Goal: Information Seeking & Learning: Learn about a topic

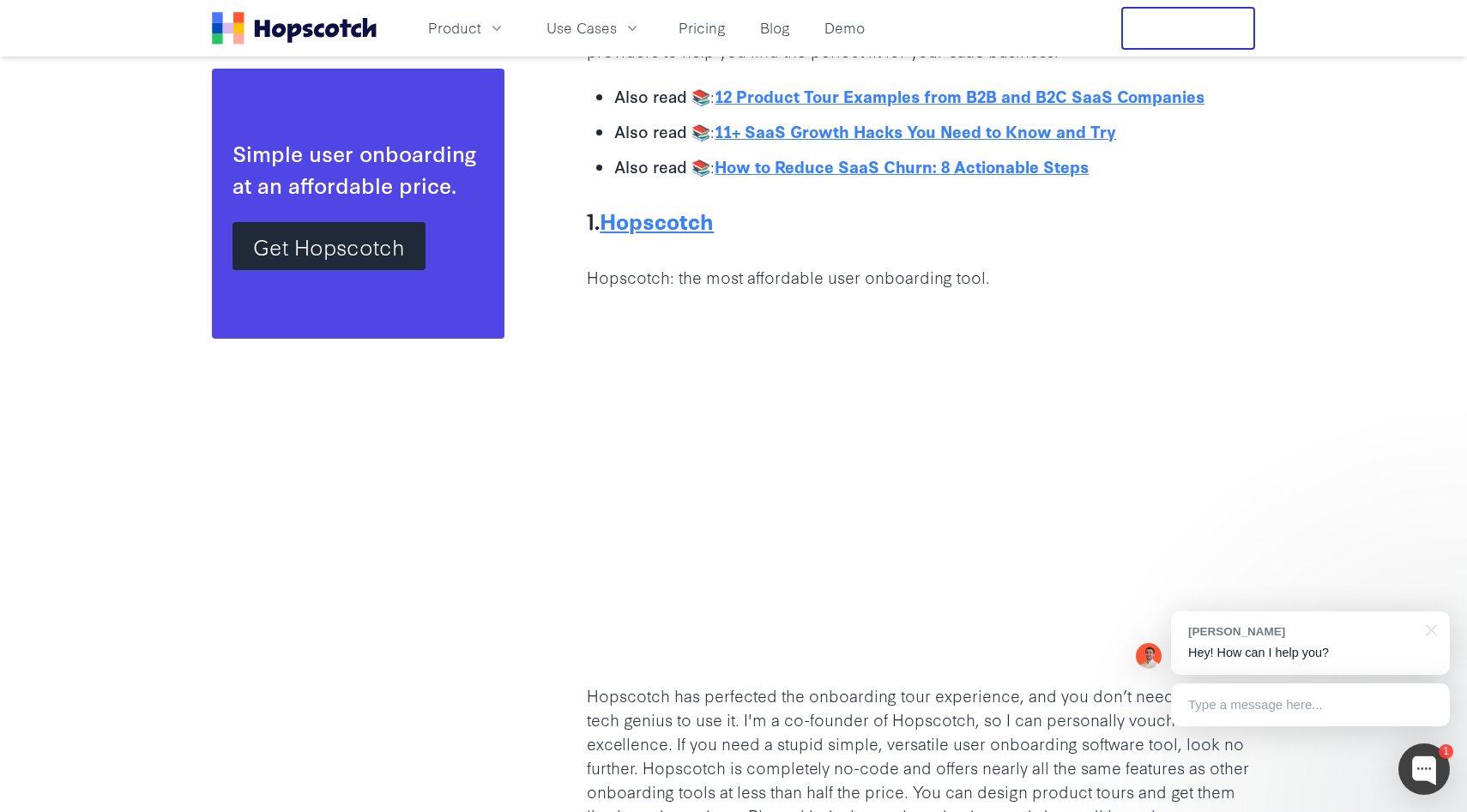
scroll to position [2515, 0]
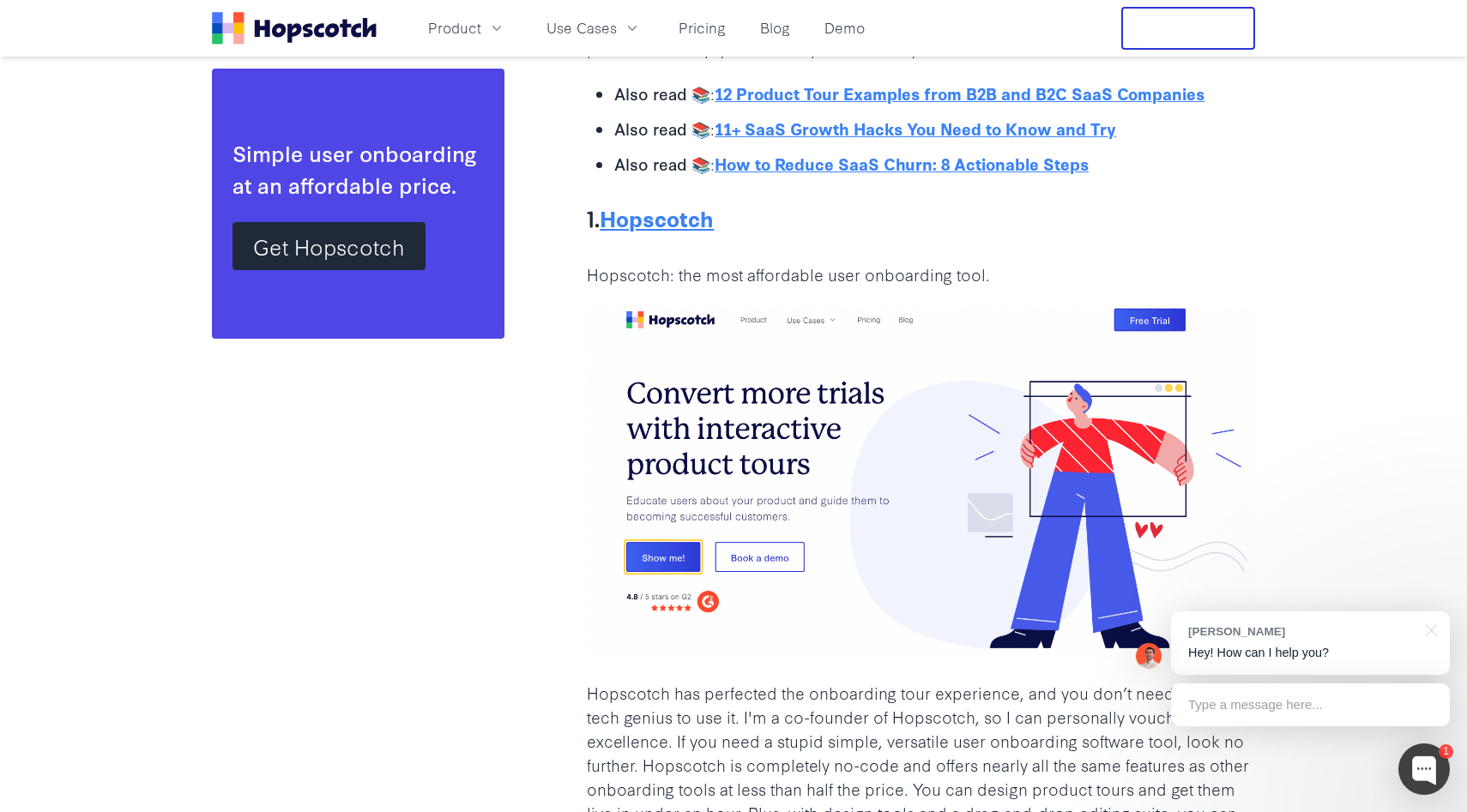
click at [732, 286] on p "Hopscotch: the most affordable user onboarding tool." at bounding box center [921, 275] width 668 height 24
click at [749, 285] on p "Hopscotch: the most affordable user onboarding tool." at bounding box center [921, 275] width 668 height 24
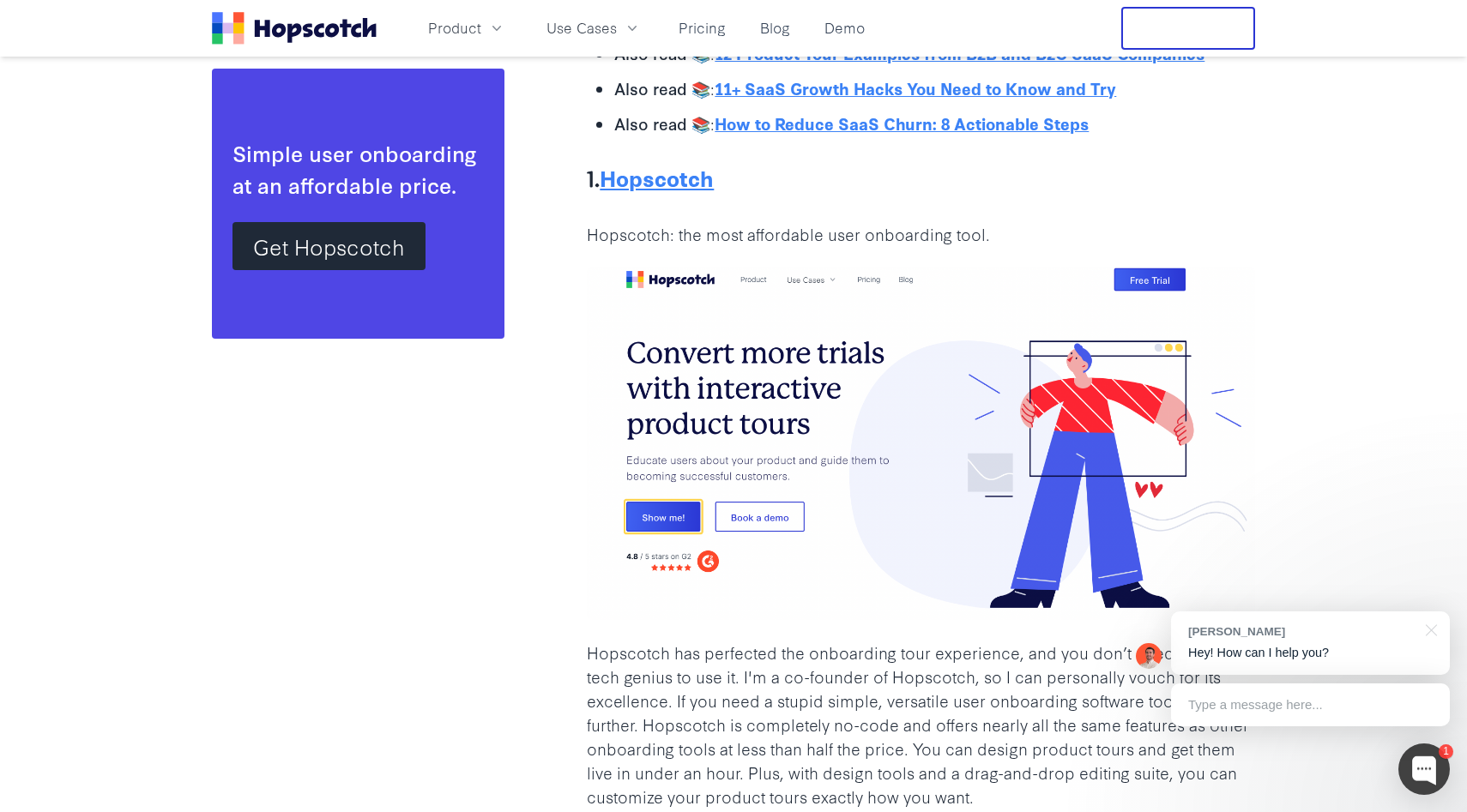
scroll to position [2566, 0]
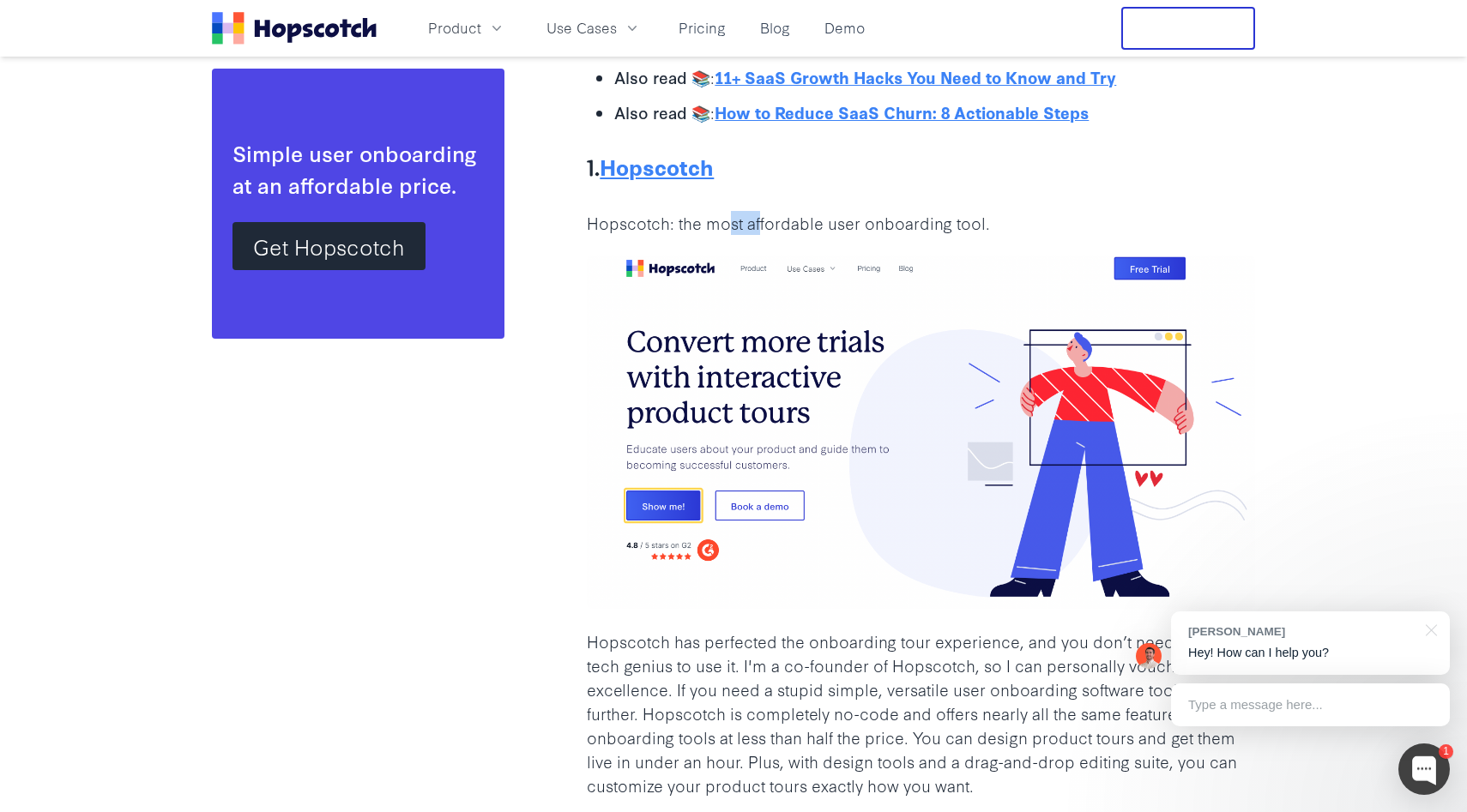
drag, startPoint x: 760, startPoint y: 227, endPoint x: 729, endPoint y: 227, distance: 31.0
click at [729, 227] on p "Hopscotch: the most affordable user onboarding tool." at bounding box center [921, 223] width 668 height 24
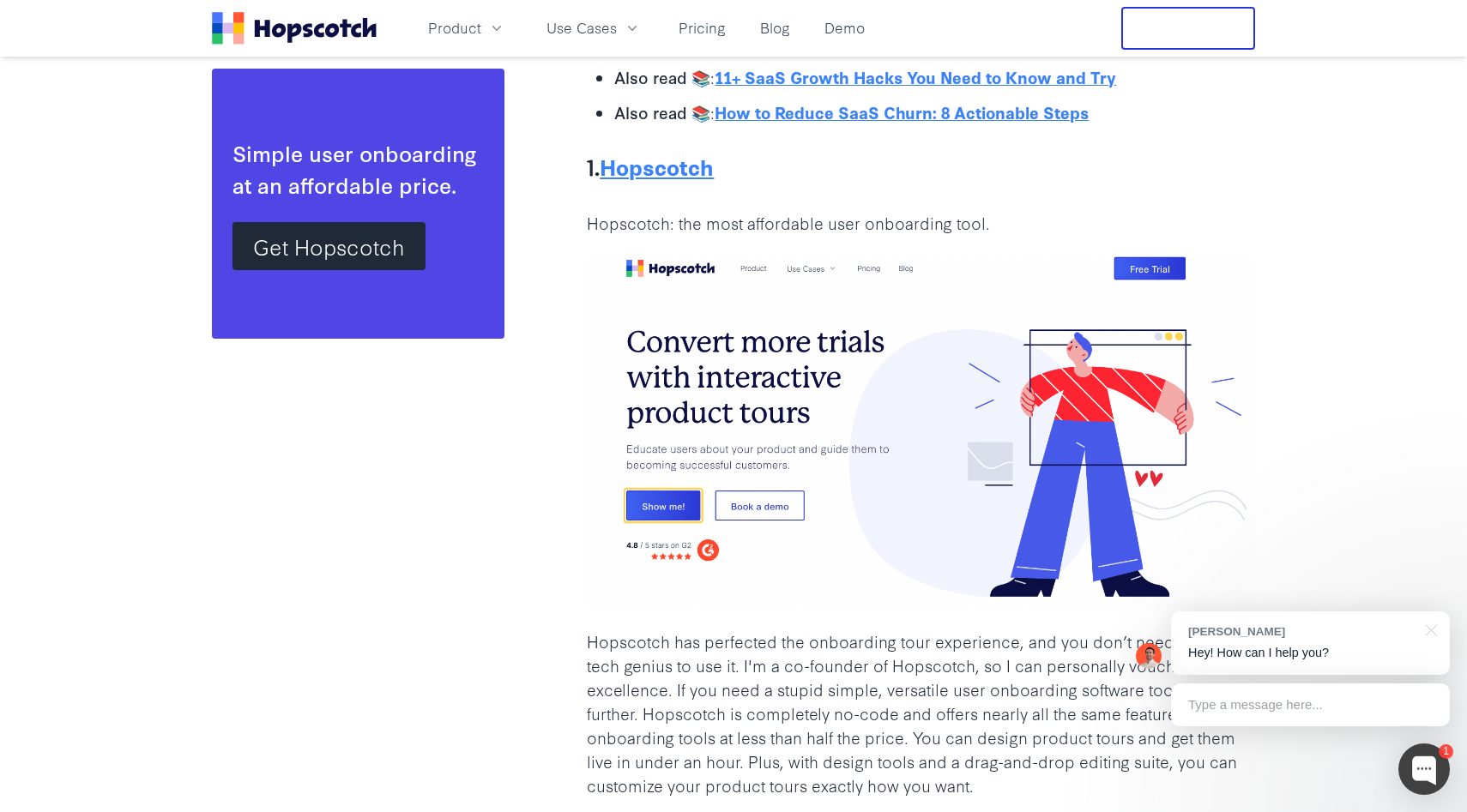
click at [767, 227] on p "Hopscotch: the most affordable user onboarding tool." at bounding box center [921, 223] width 668 height 24
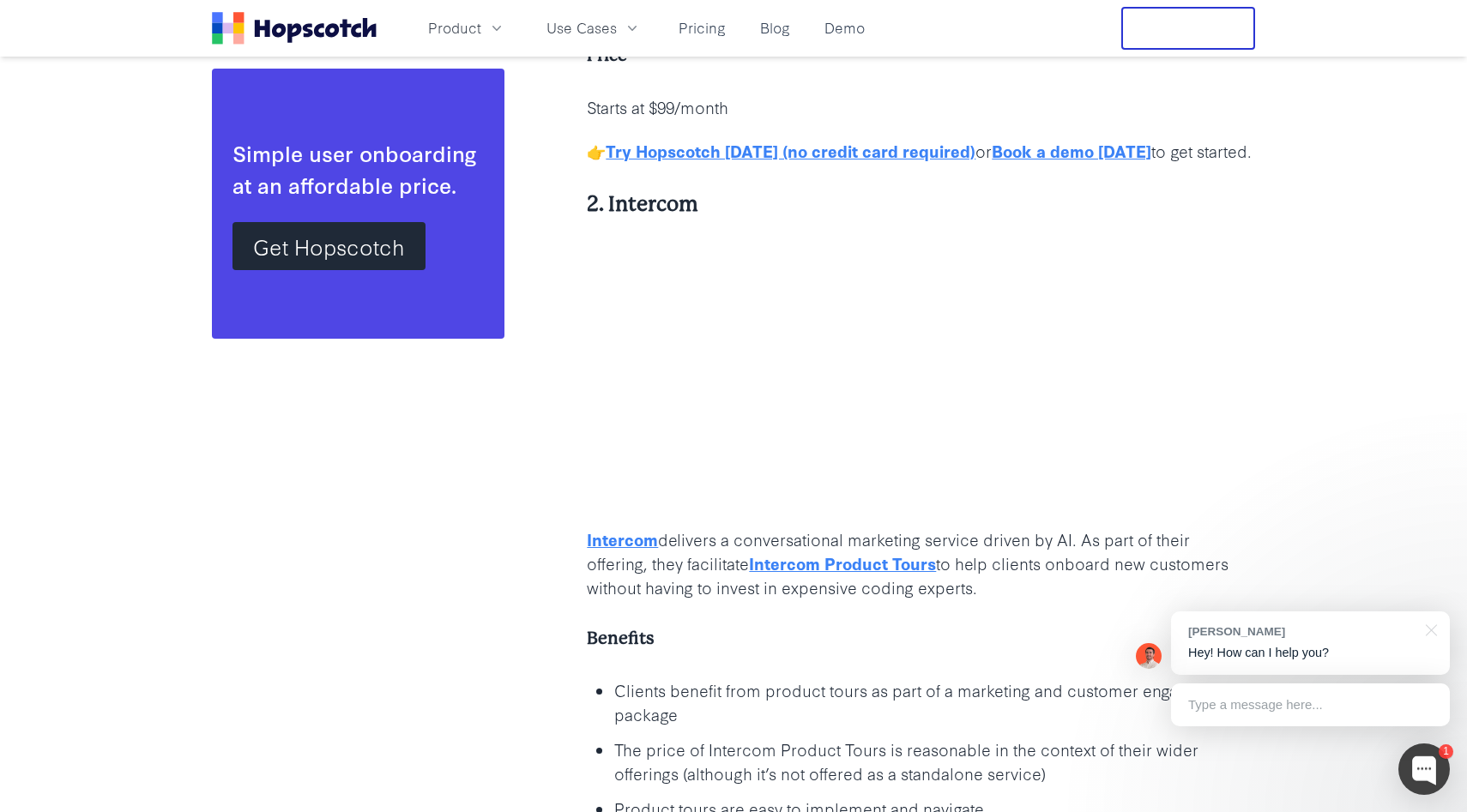
scroll to position [4185, 0]
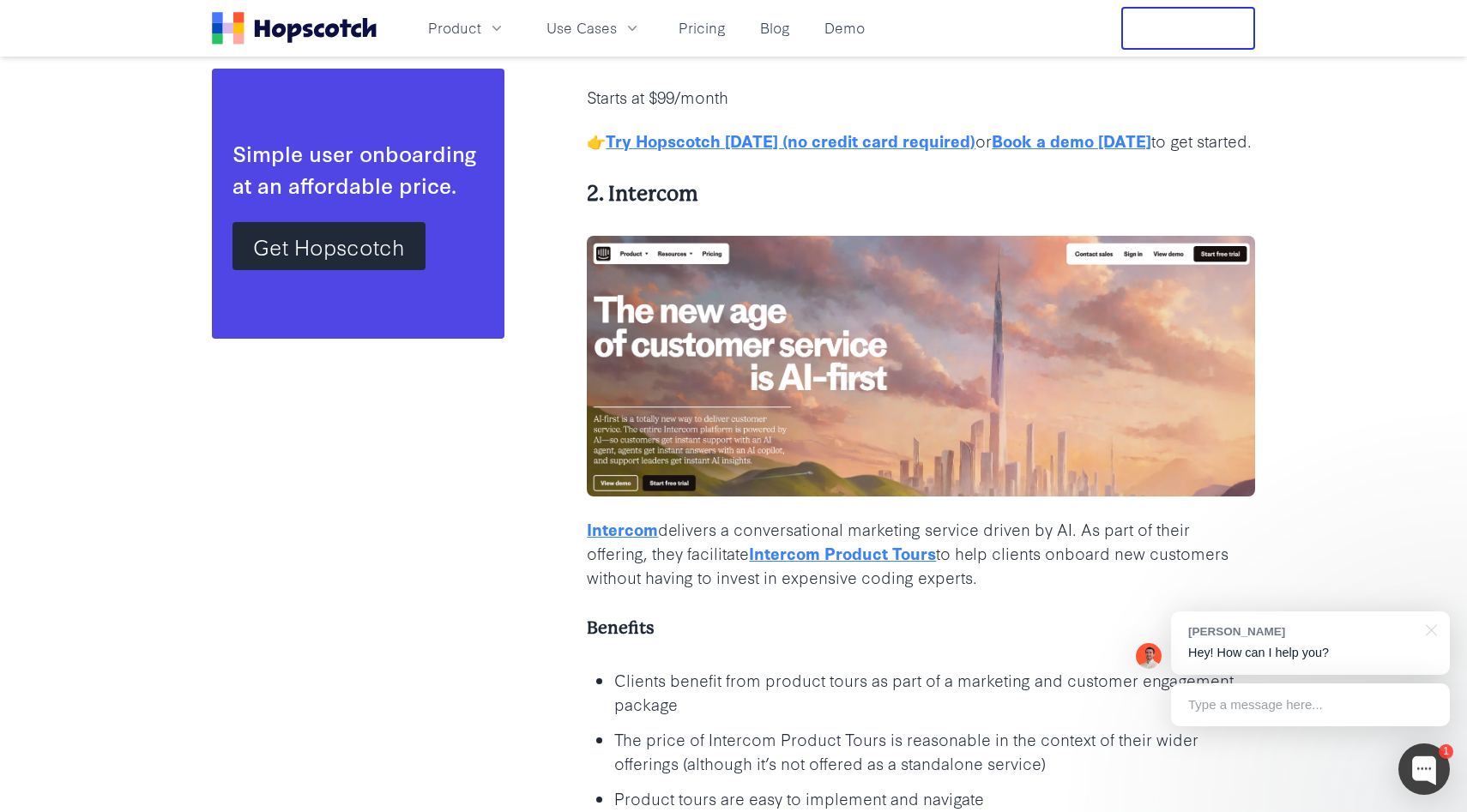
click at [893, 536] on p "Intercom delivers a conversational marketing service driven by [PERSON_NAME]. A…" at bounding box center [921, 553] width 668 height 72
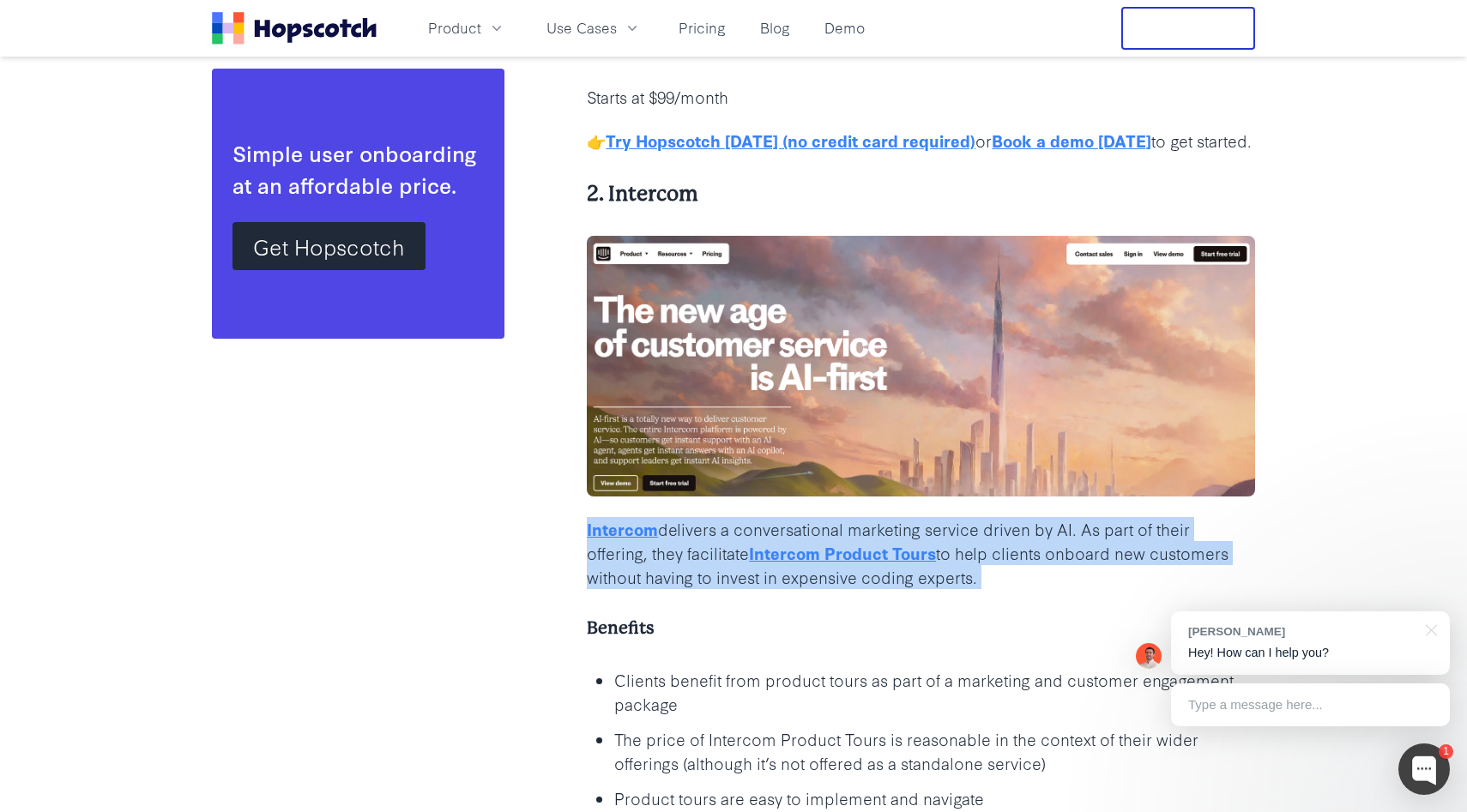
click at [893, 536] on p "Intercom delivers a conversational marketing service driven by [PERSON_NAME]. A…" at bounding box center [921, 553] width 668 height 72
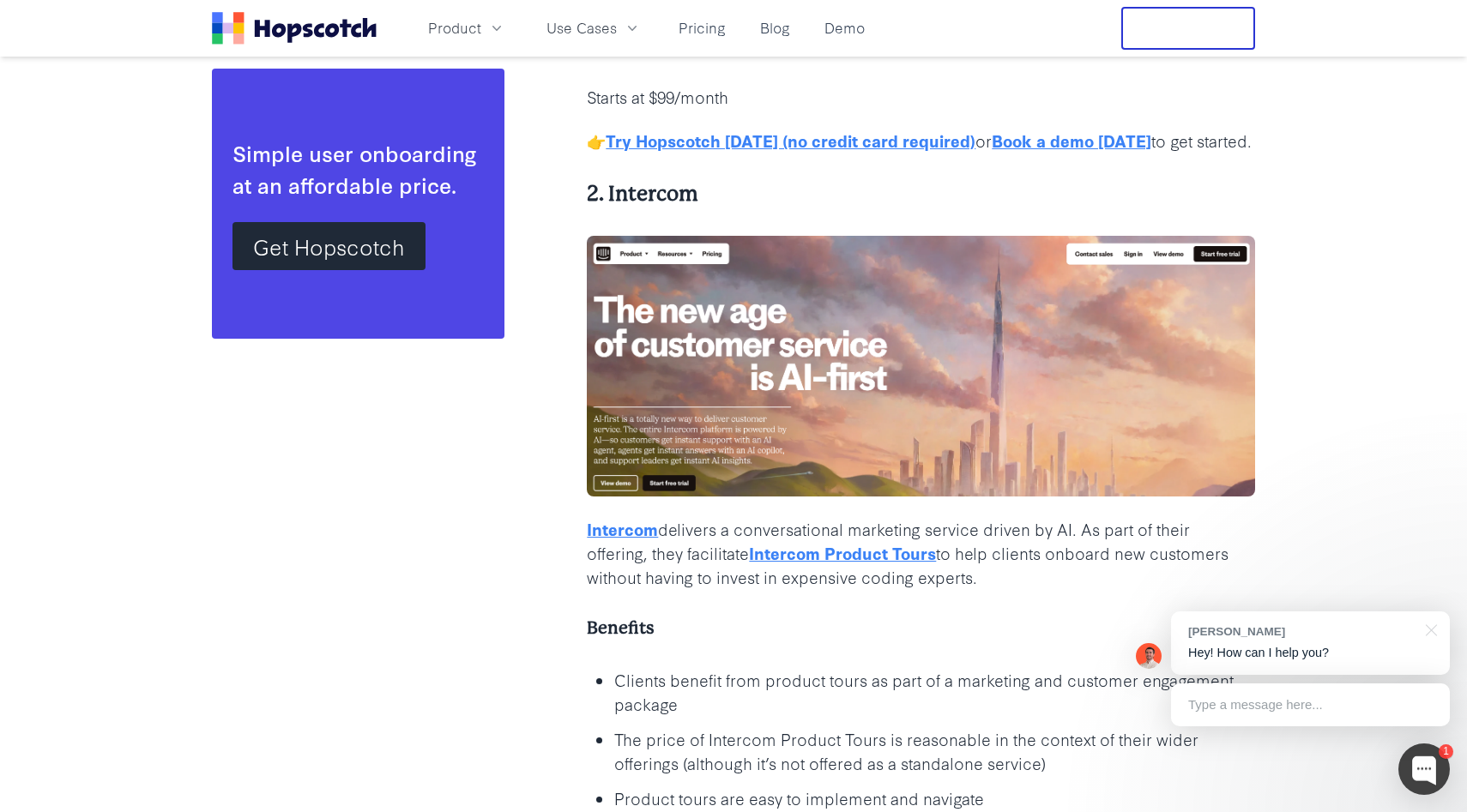
click at [914, 536] on p "Intercom delivers a conversational marketing service driven by [PERSON_NAME]. A…" at bounding box center [921, 553] width 668 height 72
click at [927, 561] on p "Intercom delivers a conversational marketing service driven by [PERSON_NAME]. A…" at bounding box center [921, 553] width 668 height 72
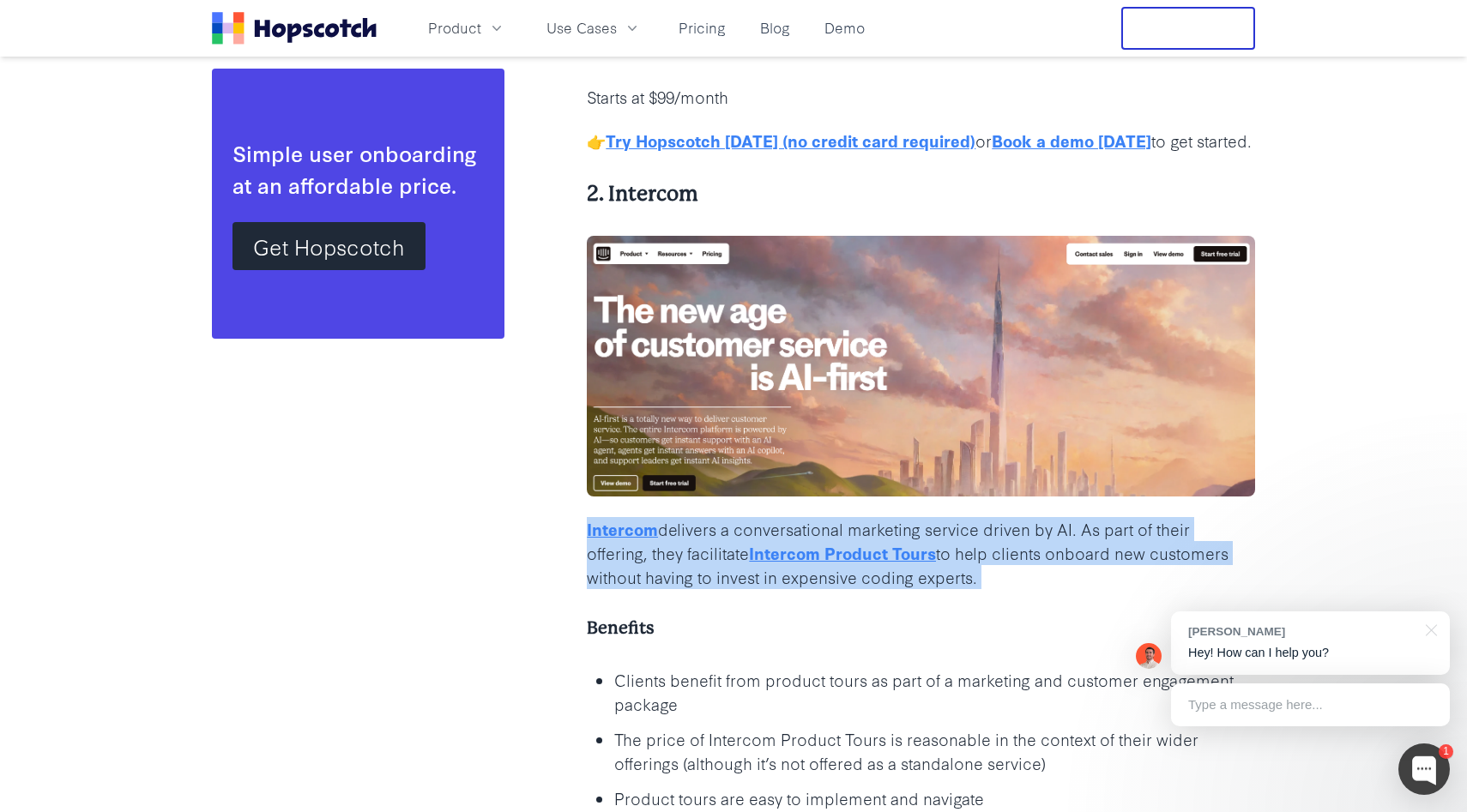
click at [927, 561] on p "Intercom delivers a conversational marketing service driven by [PERSON_NAME]. A…" at bounding box center [921, 553] width 668 height 72
click at [948, 561] on p "Intercom delivers a conversational marketing service driven by [PERSON_NAME]. A…" at bounding box center [921, 553] width 668 height 72
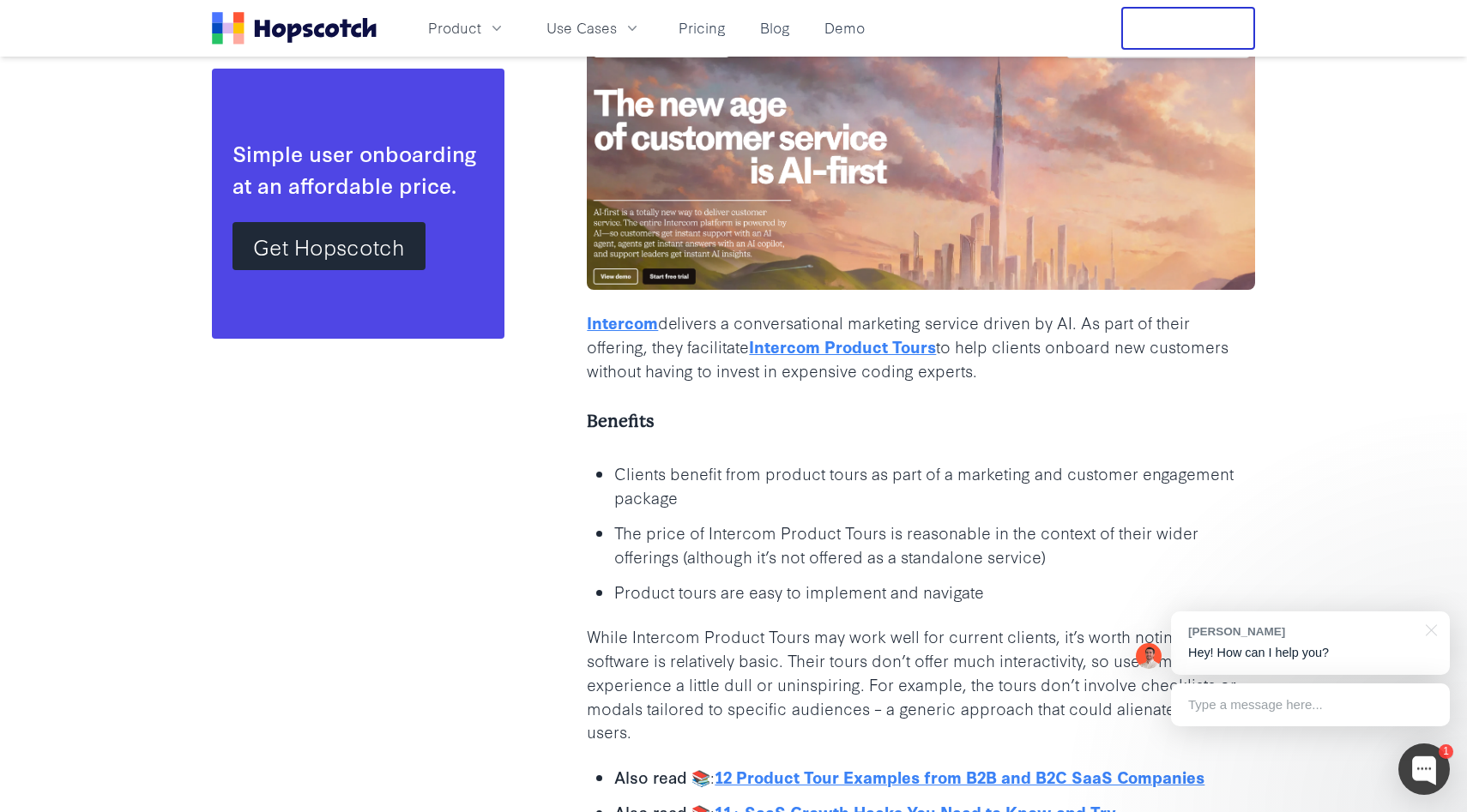
scroll to position [4410, 0]
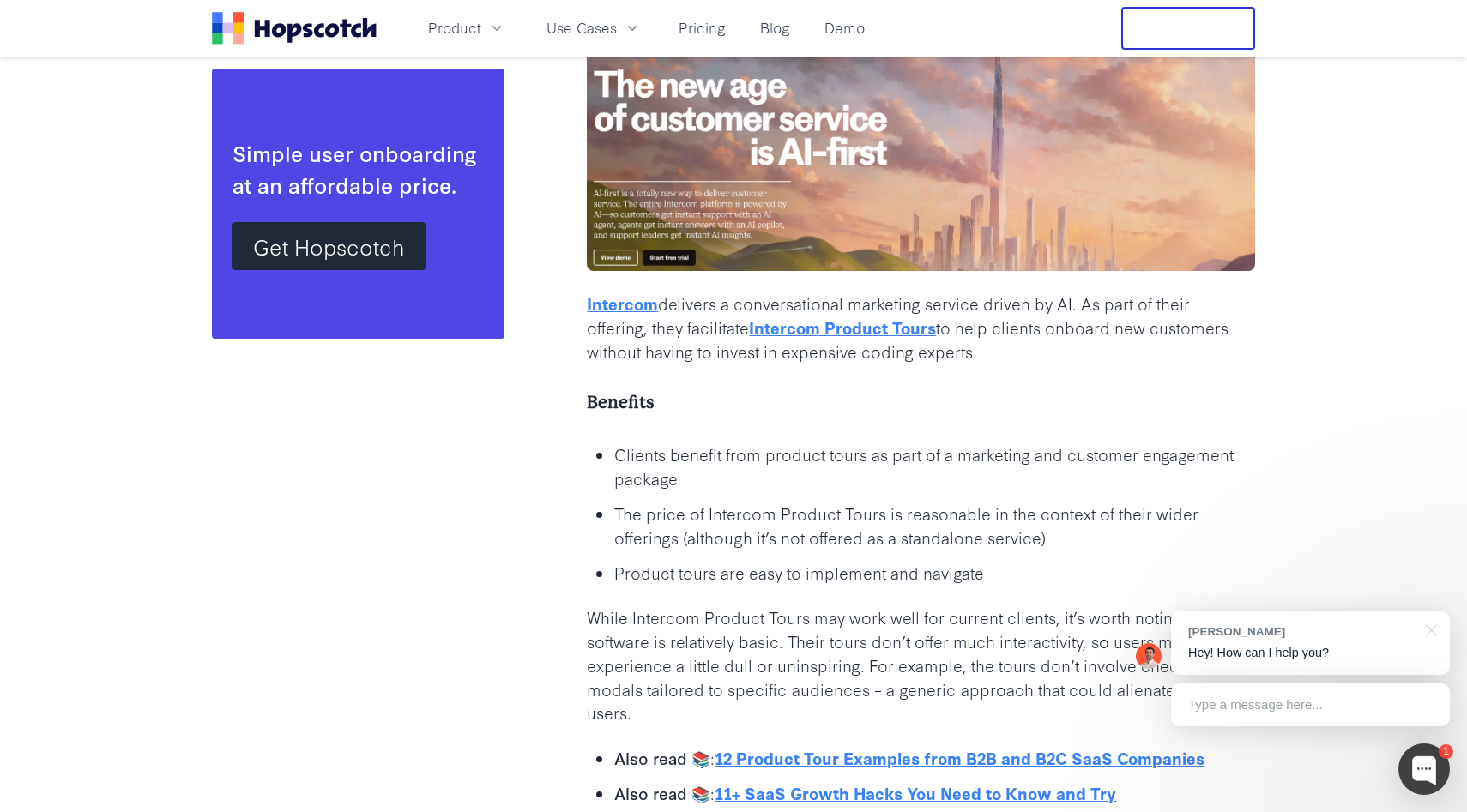
click at [732, 480] on p "Clients benefit from product tours as part of a marketing and customer engageme…" at bounding box center [935, 466] width 641 height 48
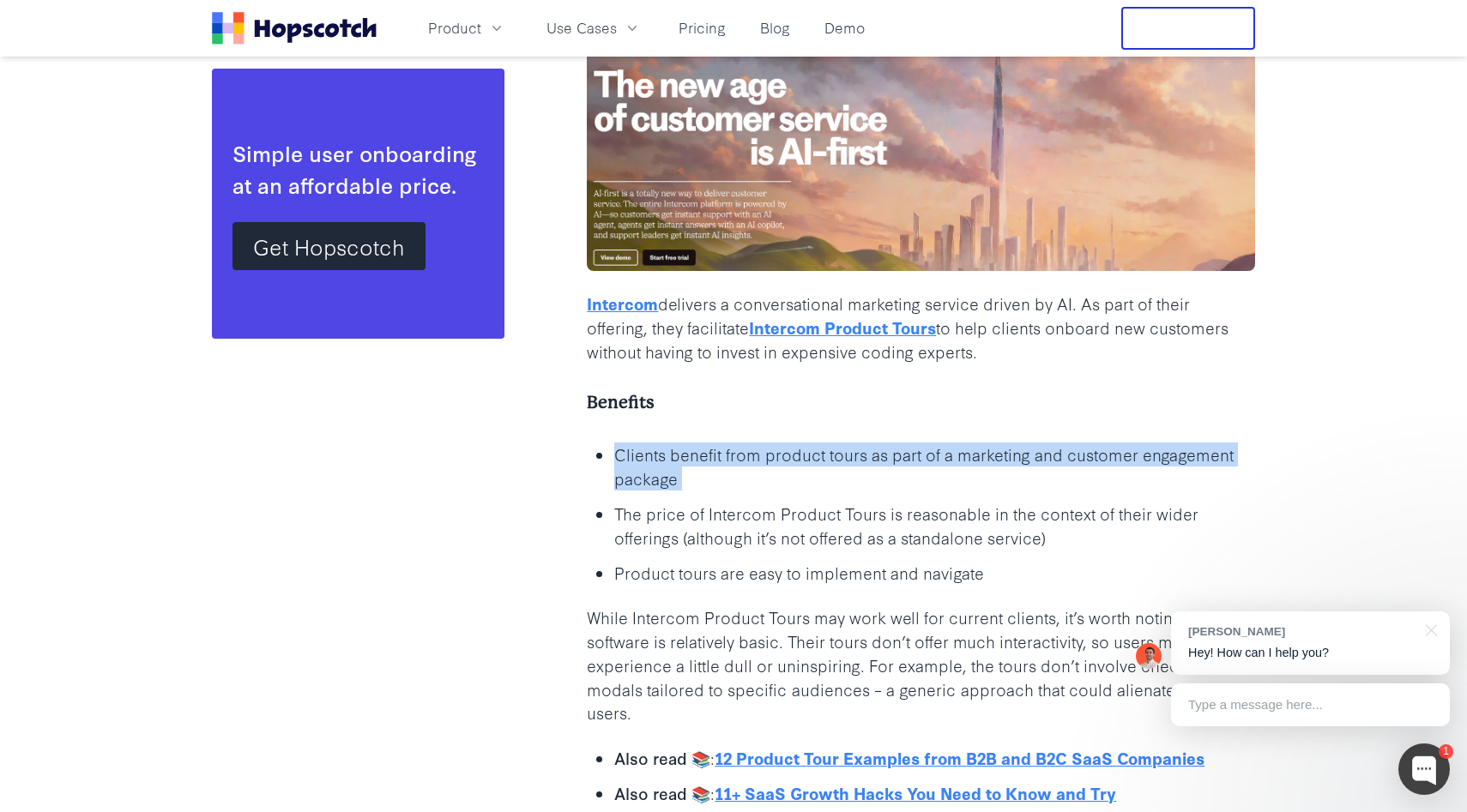
click at [732, 480] on p "Clients benefit from product tours as part of a marketing and customer engageme…" at bounding box center [935, 466] width 641 height 48
click at [781, 480] on p "Clients benefit from product tours as part of a marketing and customer engageme…" at bounding box center [935, 466] width 641 height 48
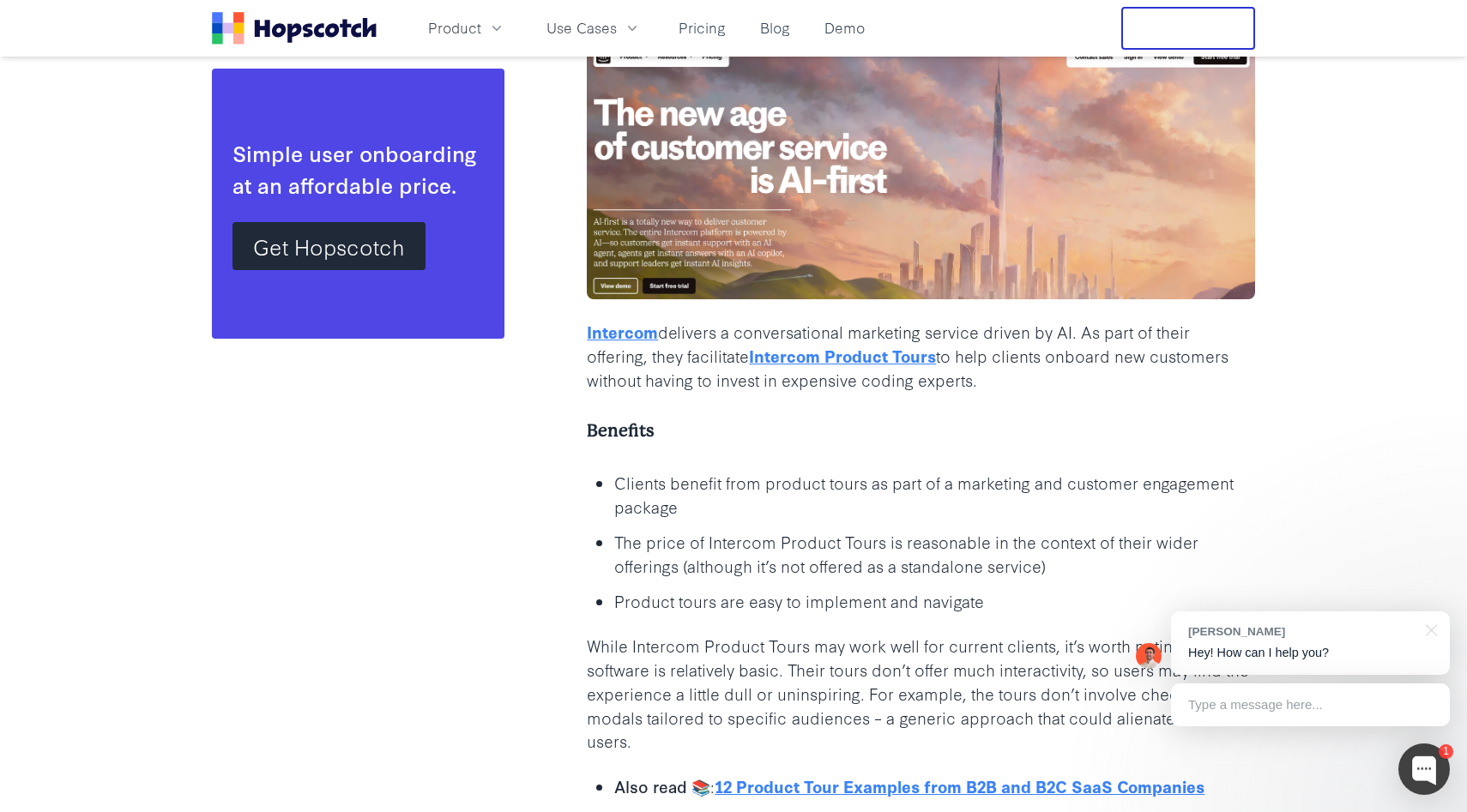
scroll to position [4395, 0]
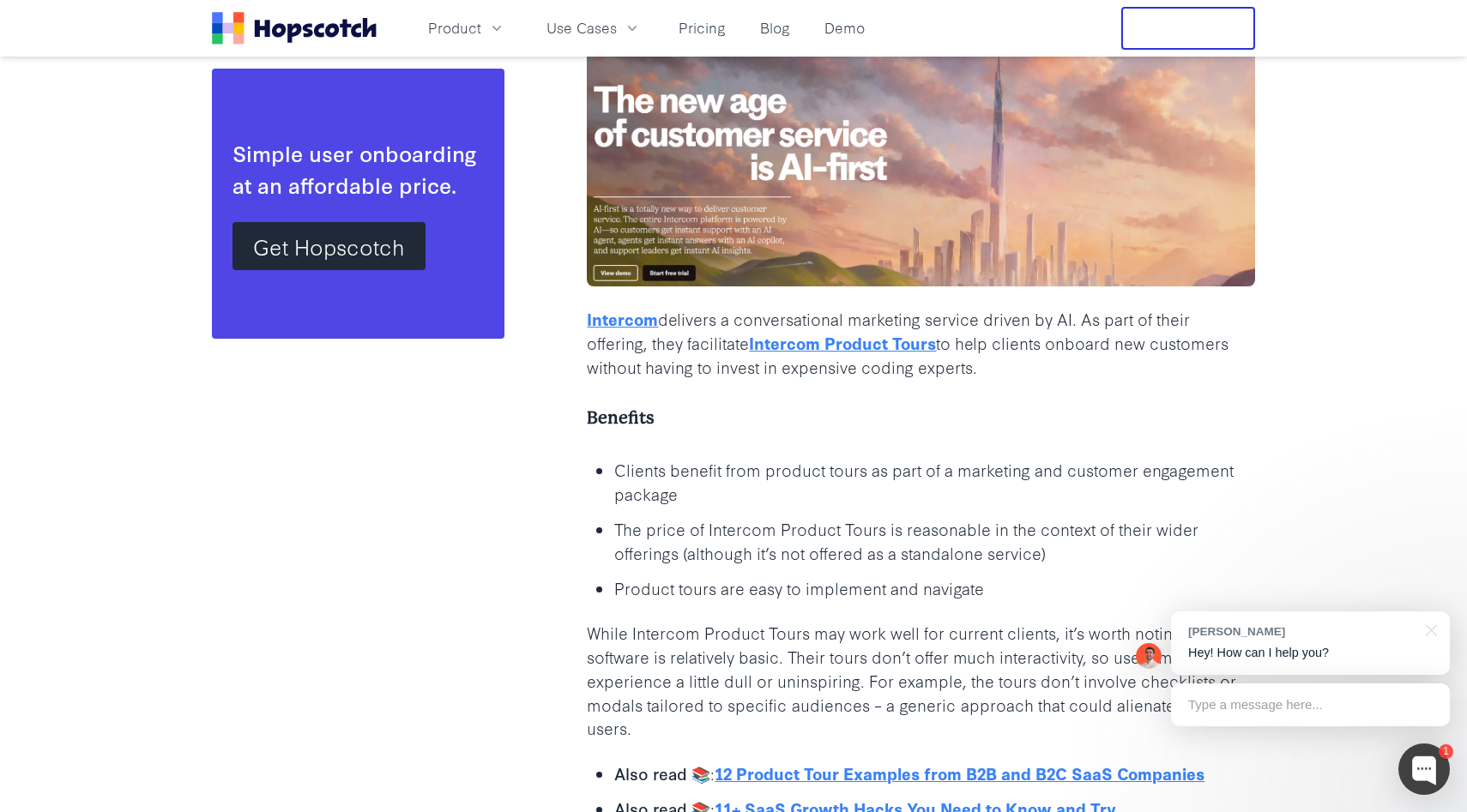
click at [777, 544] on p "The price of Intercom Product Tours is reasonable in the context of their wider…" at bounding box center [935, 541] width 641 height 48
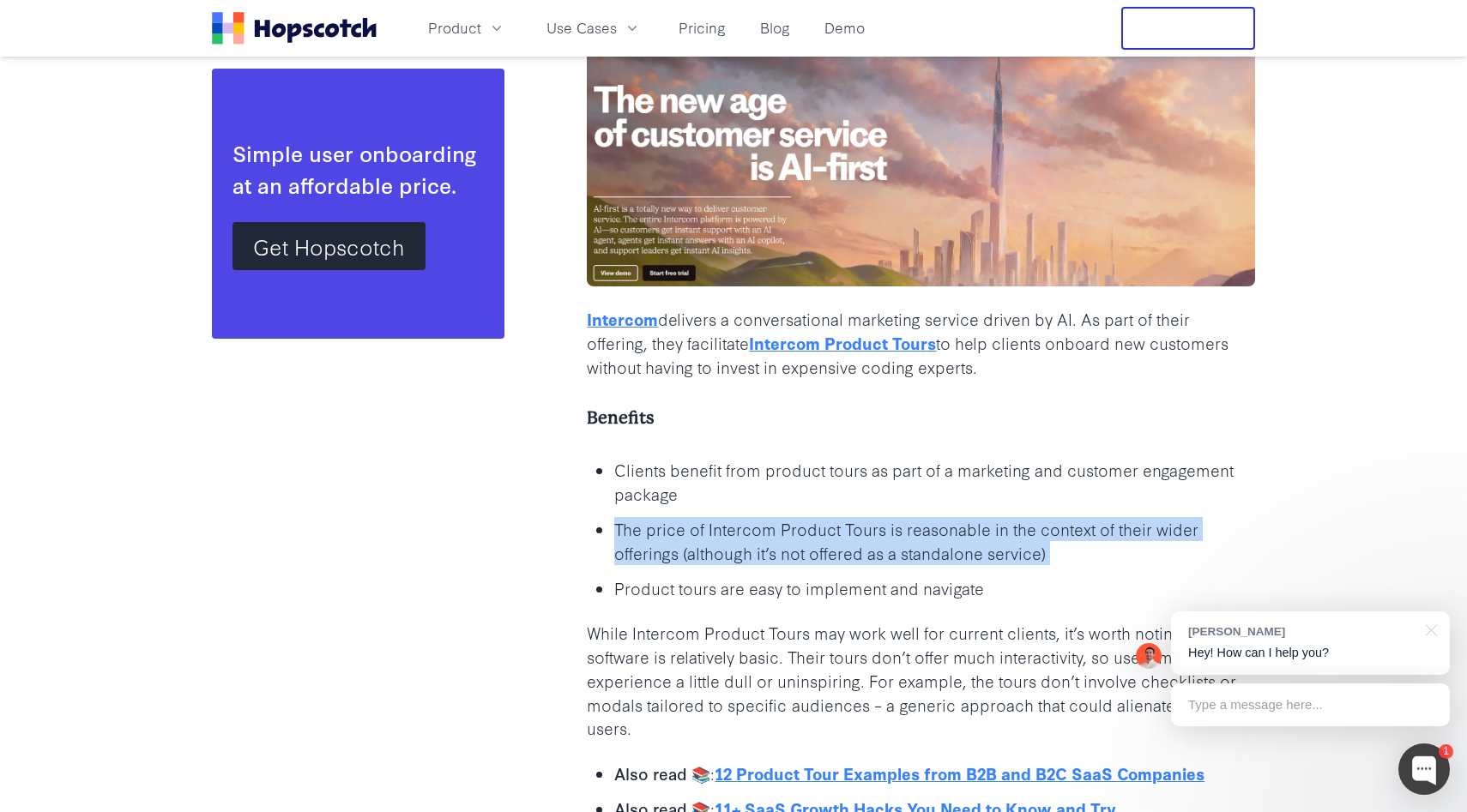
click at [777, 544] on p "The price of Intercom Product Tours is reasonable in the context of their wider…" at bounding box center [935, 541] width 641 height 48
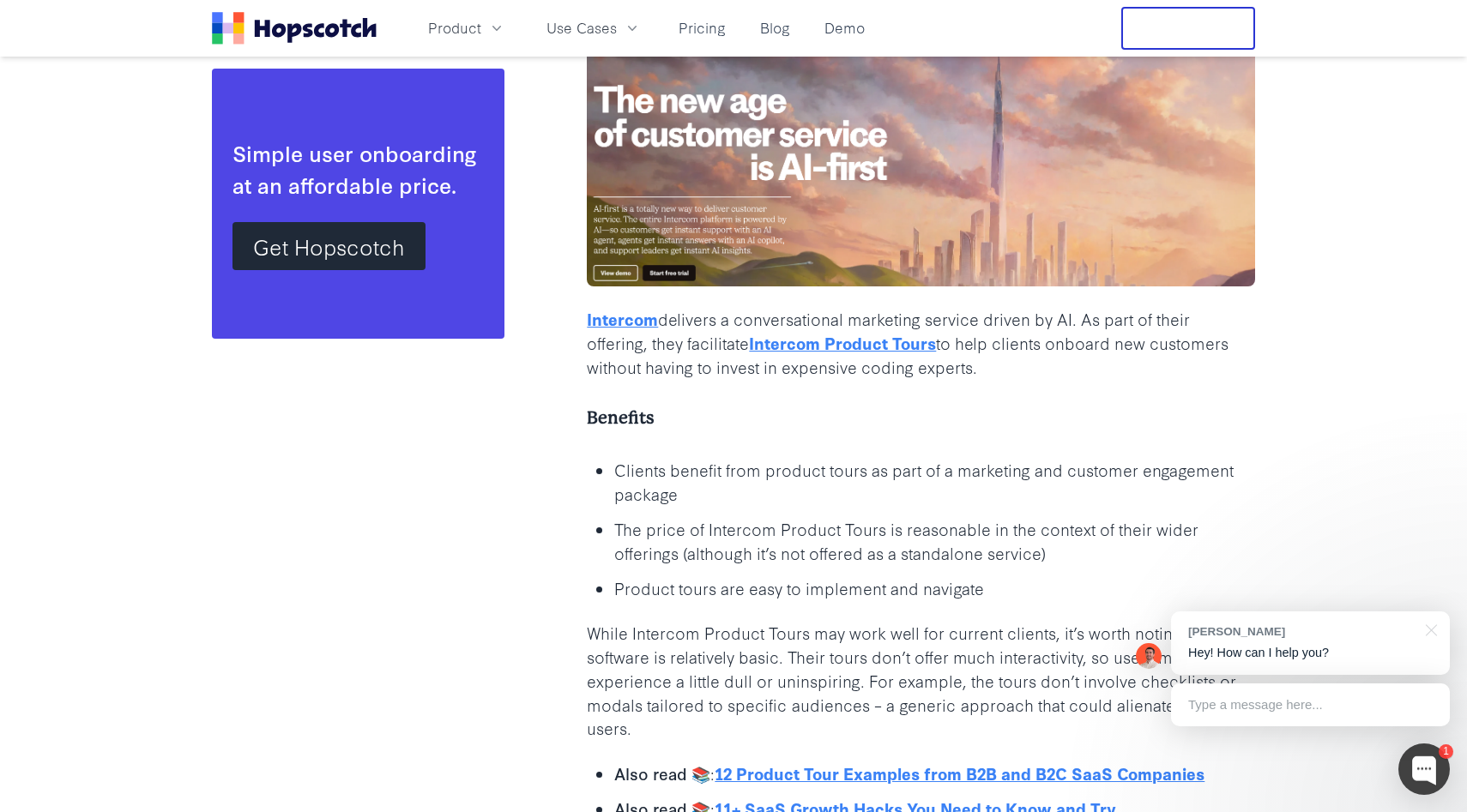
click at [803, 544] on p "The price of Intercom Product Tours is reasonable in the context of their wider…" at bounding box center [935, 541] width 641 height 48
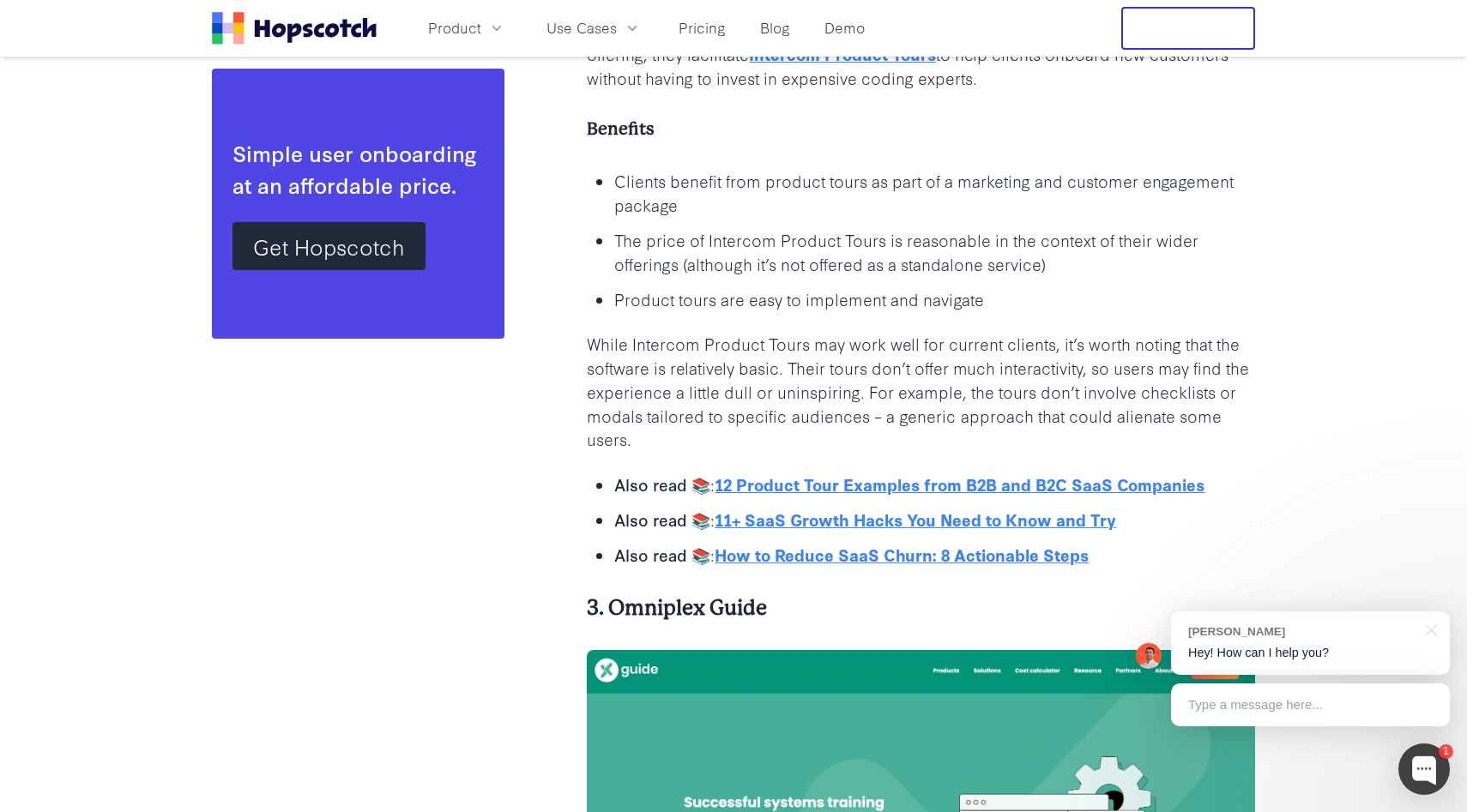
scroll to position [4688, 0]
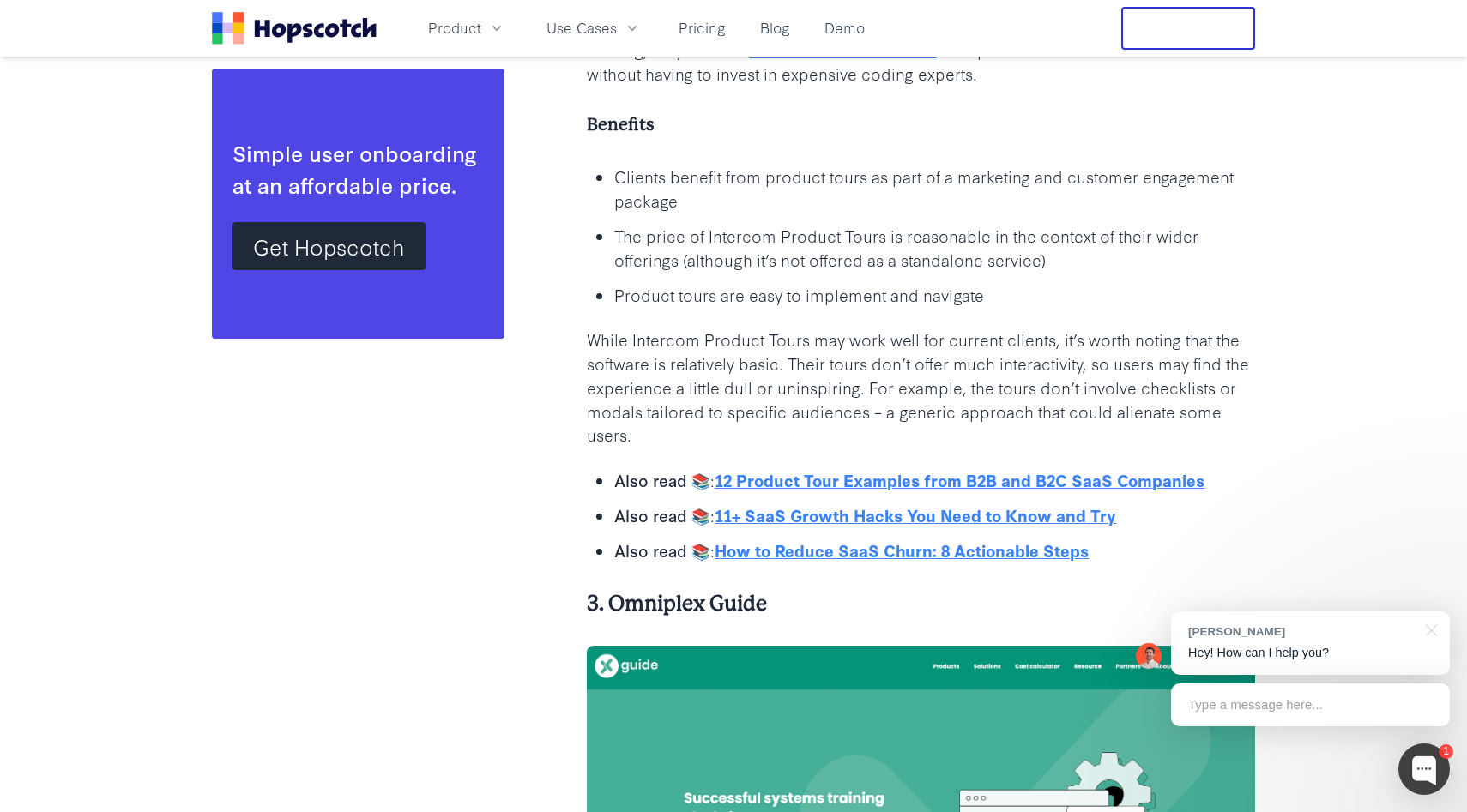
click at [722, 235] on p "The price of Intercom Product Tours is reasonable in the context of their wider…" at bounding box center [935, 247] width 641 height 48
click at [796, 366] on p "While Intercom Product Tours may work well for current clients, it’s worth noti…" at bounding box center [921, 387] width 668 height 120
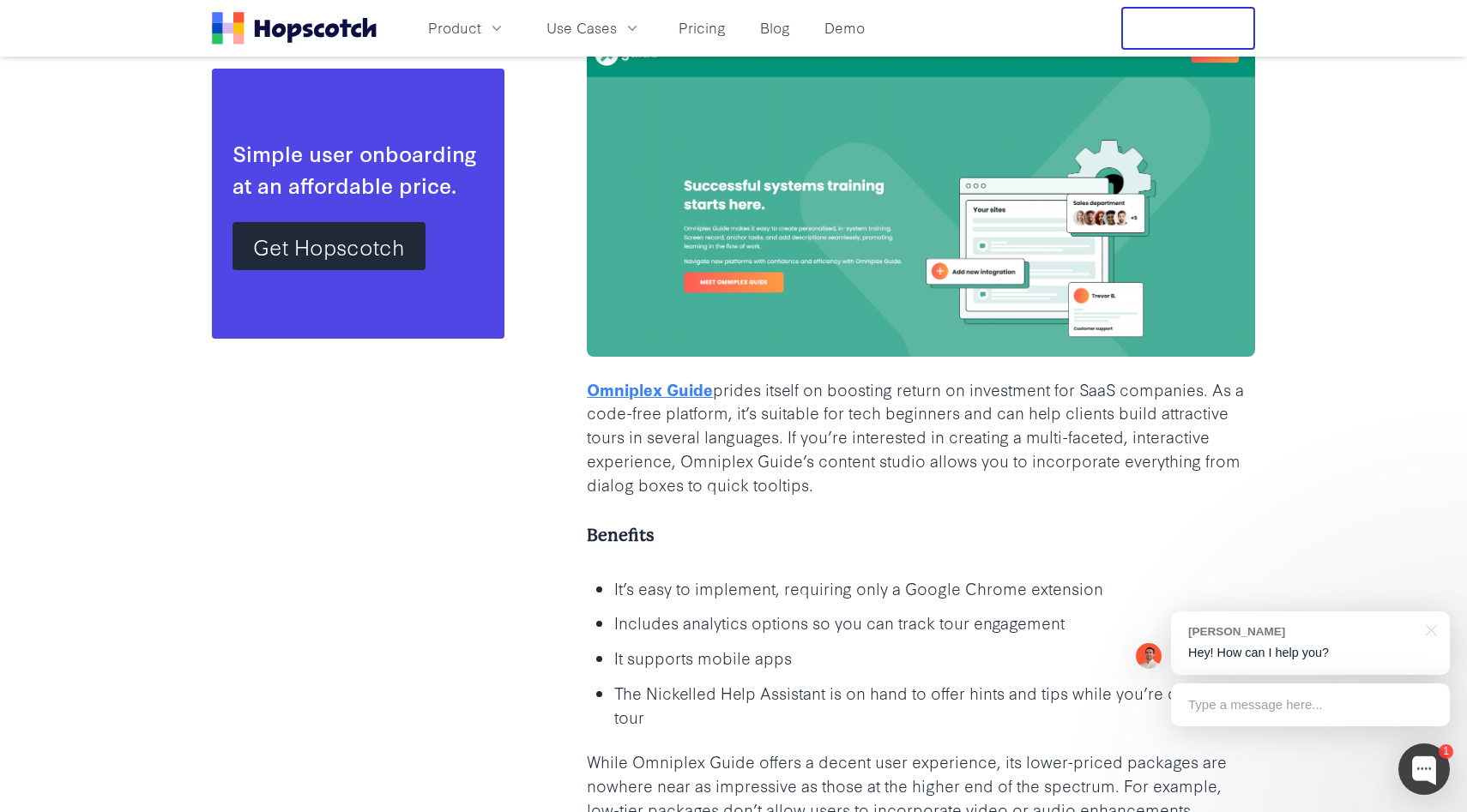
scroll to position [5310, 0]
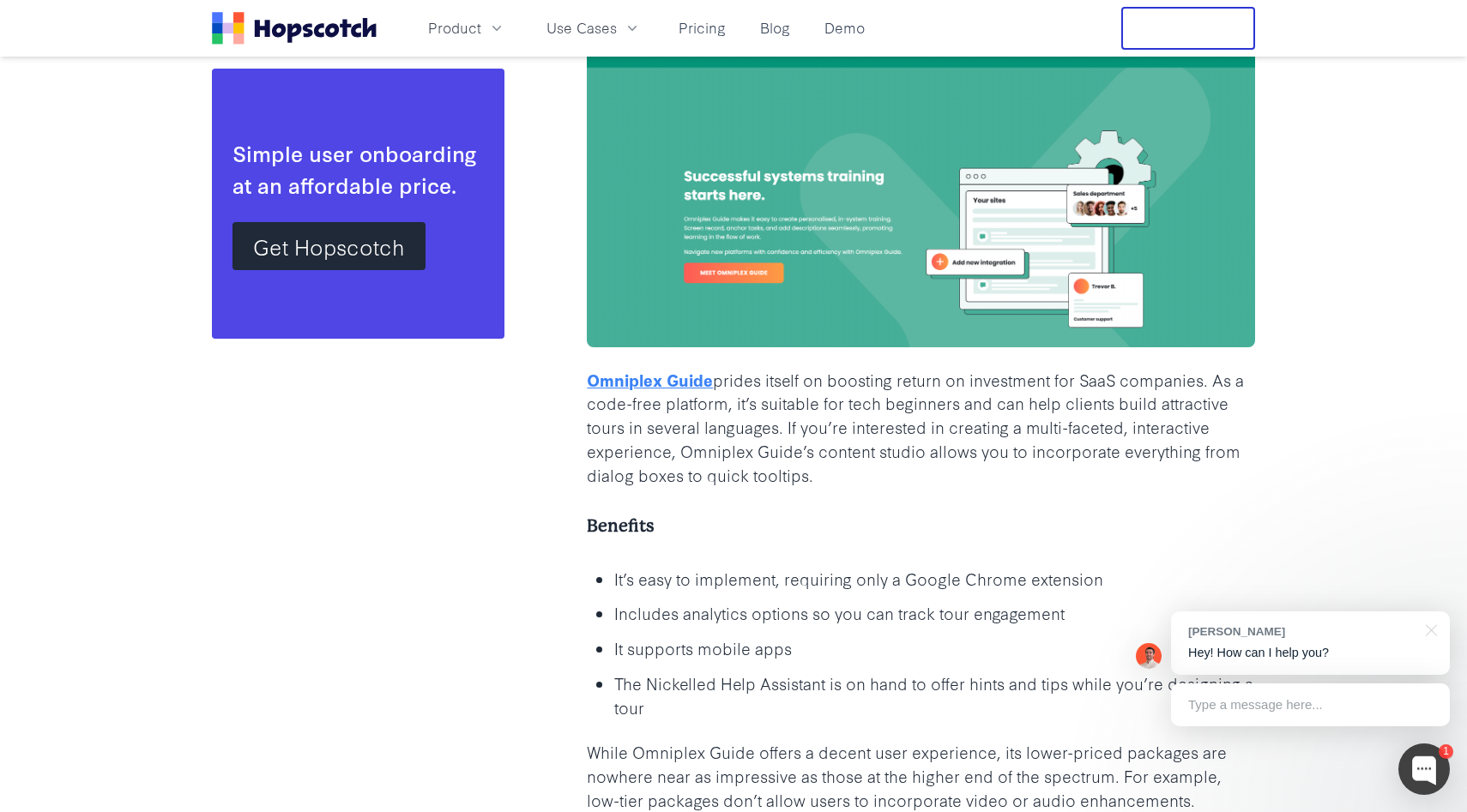
click at [823, 453] on p "Omniplex Guide prides itself on boosting return on investment for SaaS companie…" at bounding box center [921, 427] width 668 height 120
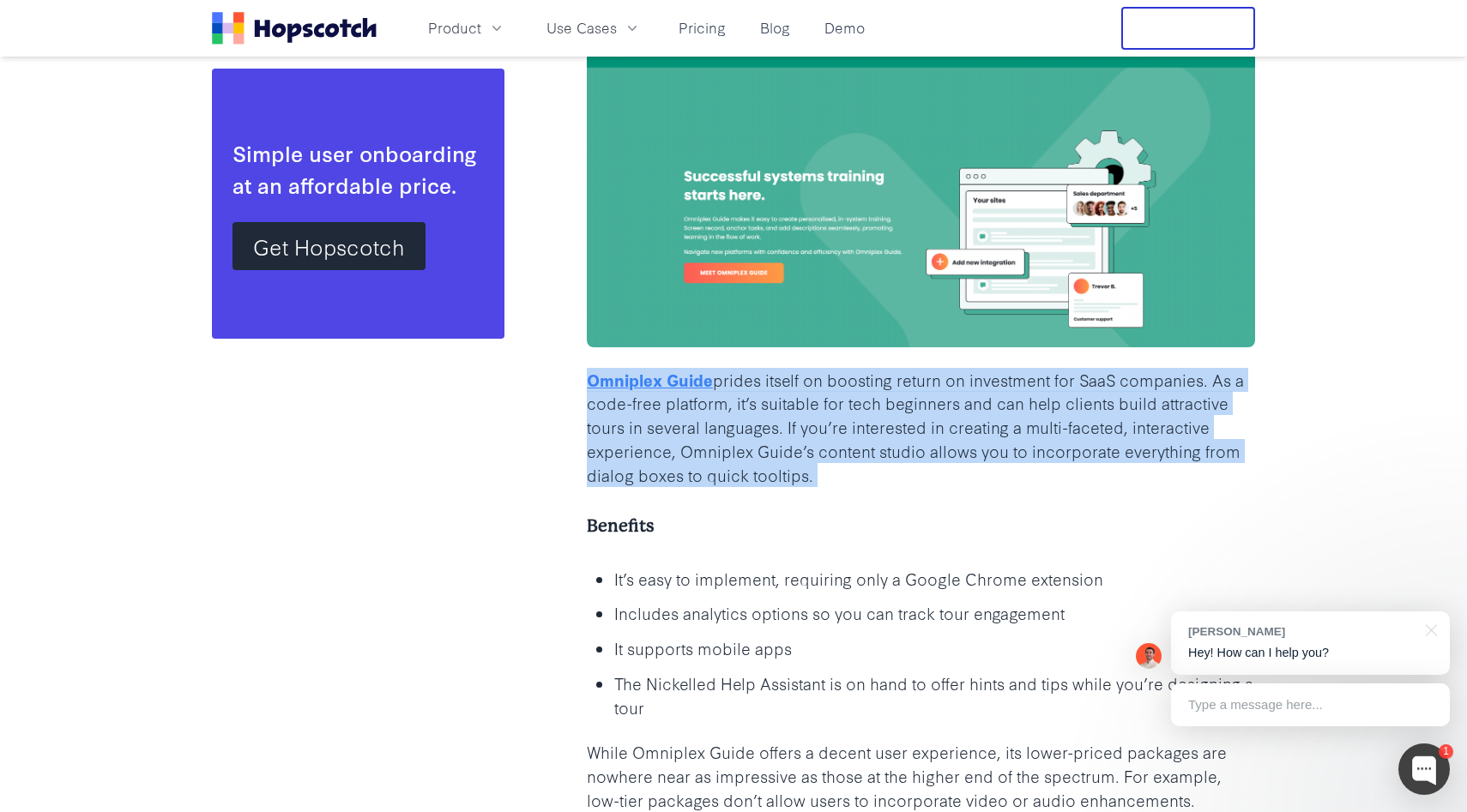
click at [823, 453] on p "Omniplex Guide prides itself on boosting return on investment for SaaS companie…" at bounding box center [921, 427] width 668 height 120
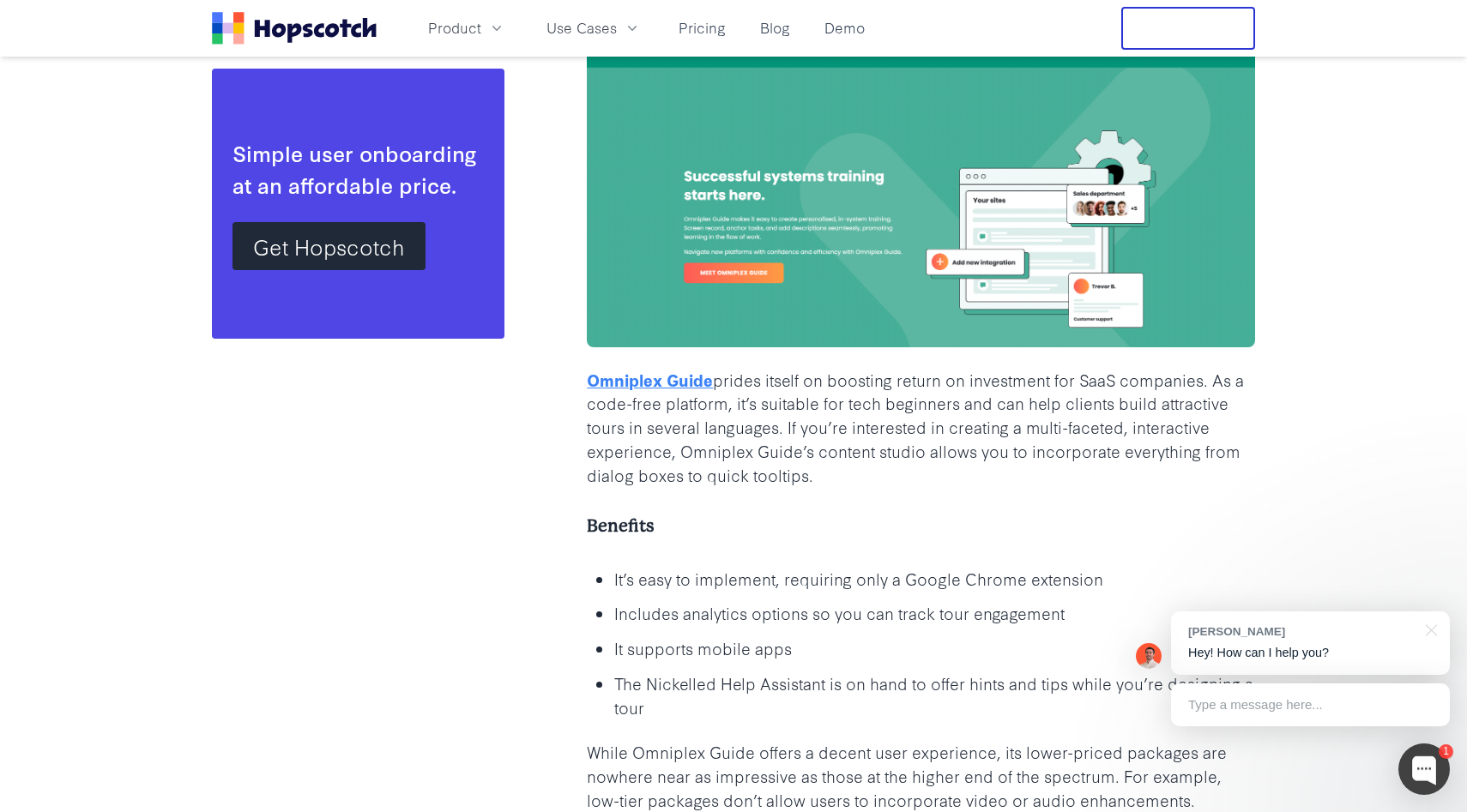
click at [863, 453] on p "Omniplex Guide prides itself on boosting return on investment for SaaS companie…" at bounding box center [921, 427] width 668 height 120
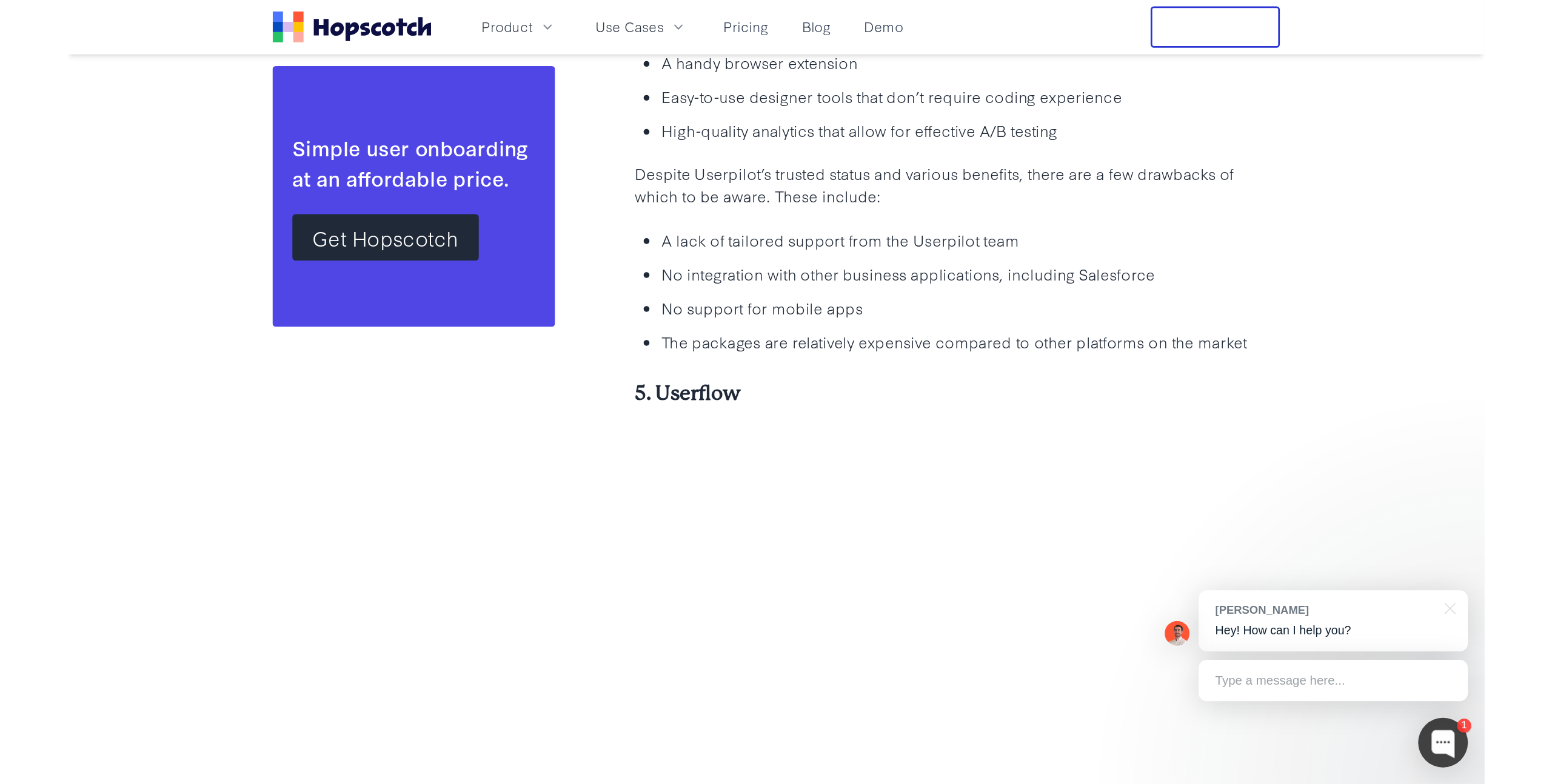
scroll to position [4587, 0]
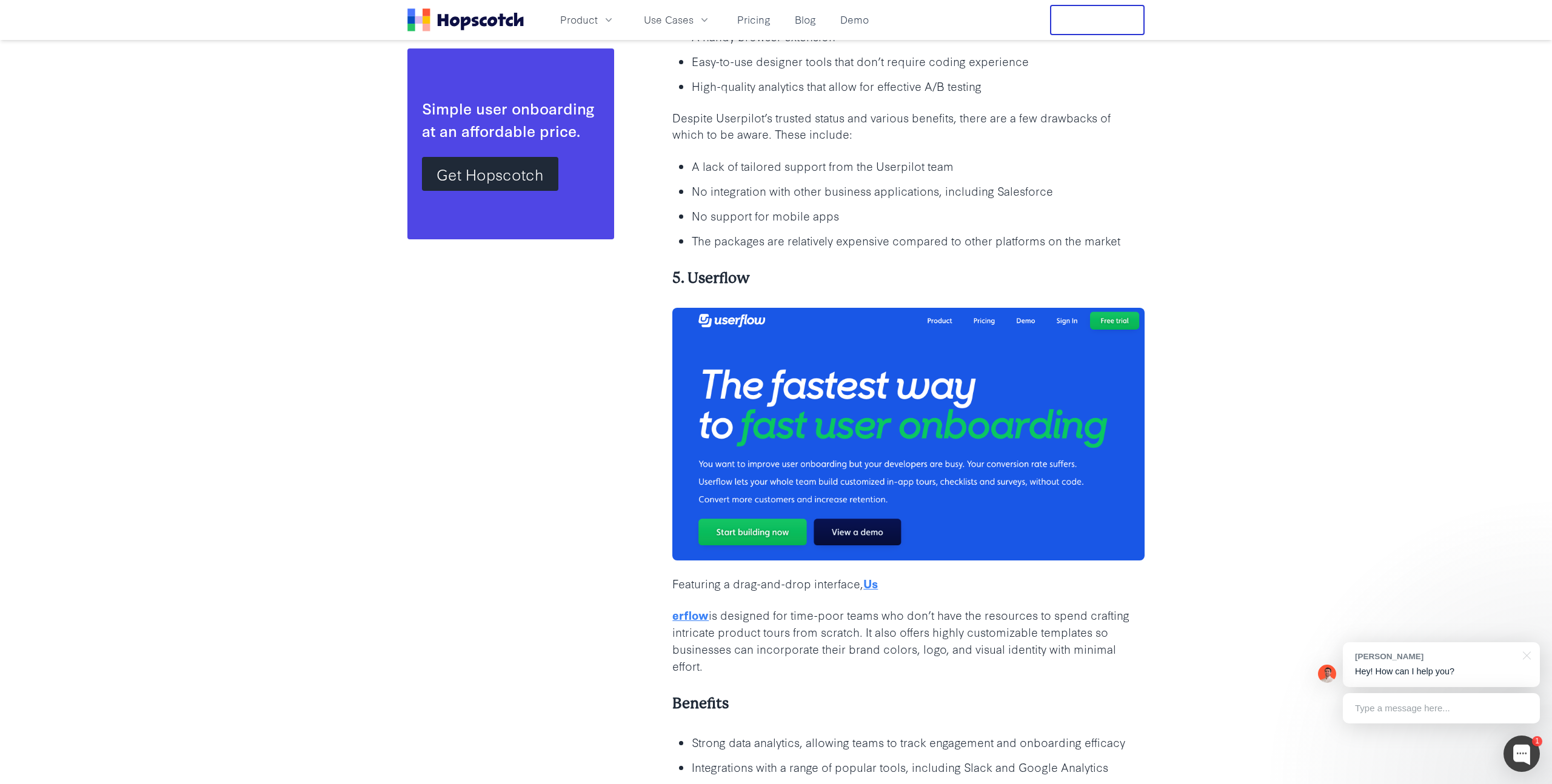
click at [821, 159] on p "A lack of tailored support from the Userpilot team" at bounding box center [918, 166] width 453 height 17
